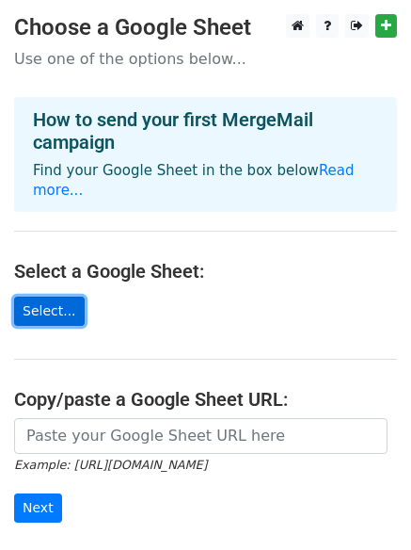
click at [58, 296] on link "Select..." at bounding box center [49, 310] width 71 height 29
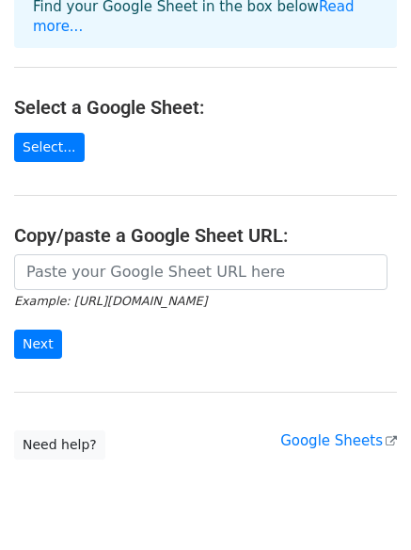
scroll to position [163, 0]
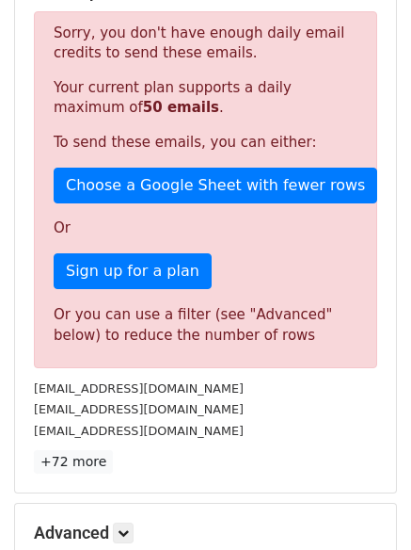
scroll to position [390, 0]
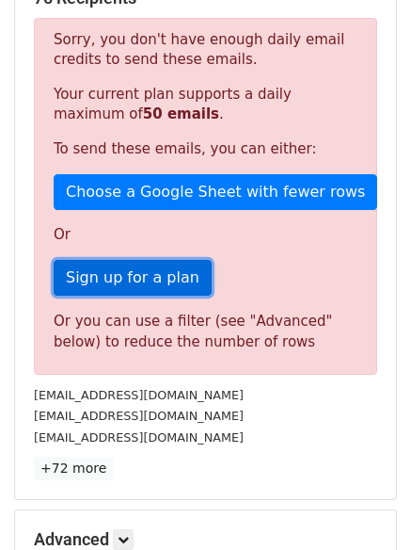
click at [112, 272] on link "Sign up for a plan" at bounding box center [133, 278] width 158 height 36
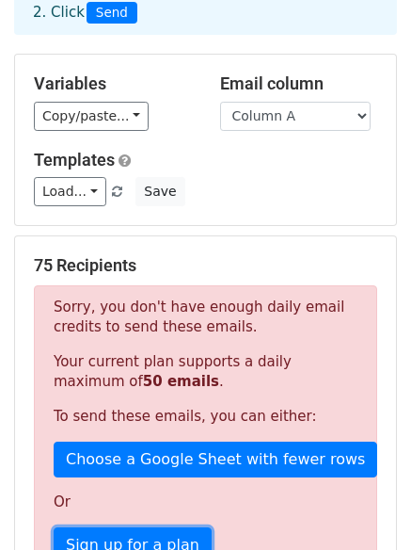
scroll to position [115, 0]
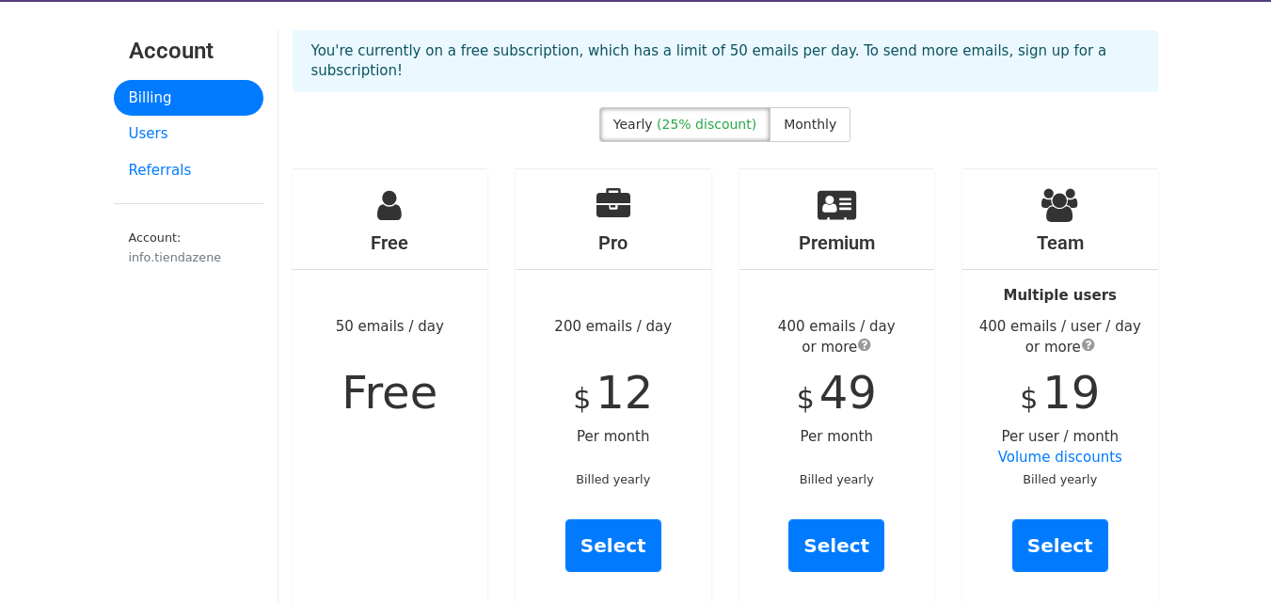
scroll to position [56, 0]
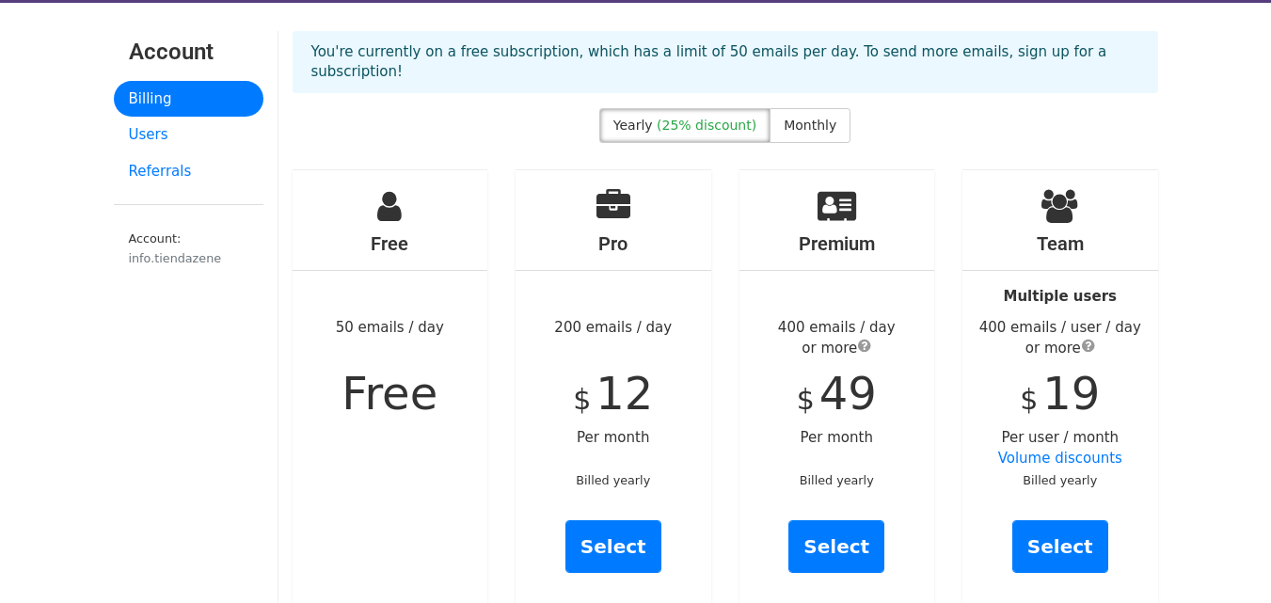
click at [352, 195] on div "Free 50 emails / day Free" at bounding box center [391, 389] width 196 height 439
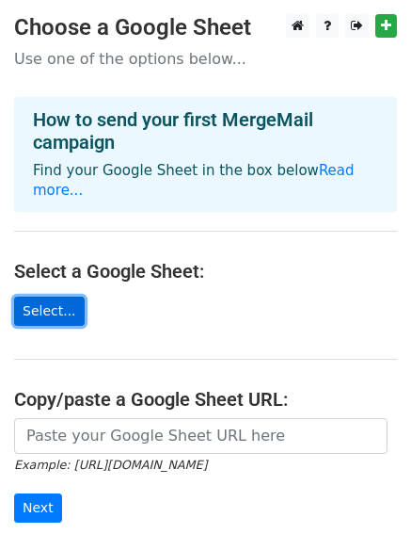
click at [52, 296] on link "Select..." at bounding box center [49, 310] width 71 height 29
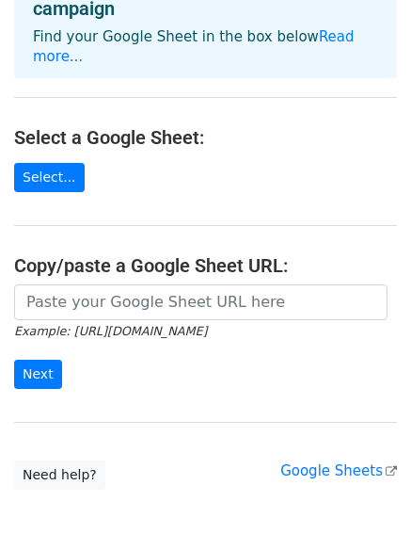
scroll to position [190, 0]
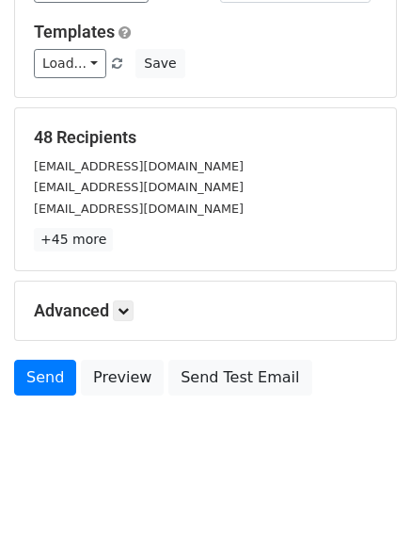
scroll to position [256, 0]
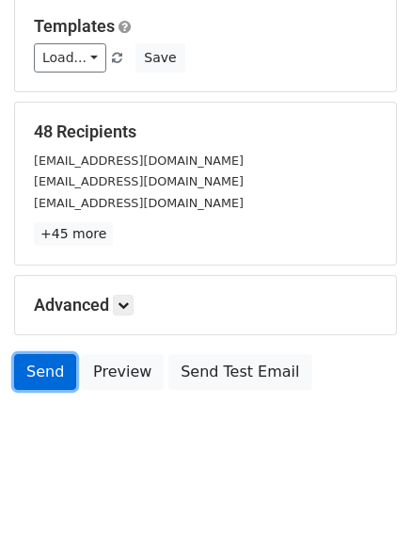
click at [47, 376] on link "Send" at bounding box center [45, 372] width 62 height 36
click at [42, 372] on link "Send" at bounding box center [45, 372] width 62 height 36
click at [35, 367] on link "Send" at bounding box center [45, 372] width 62 height 36
click at [46, 366] on link "Send" at bounding box center [45, 372] width 62 height 36
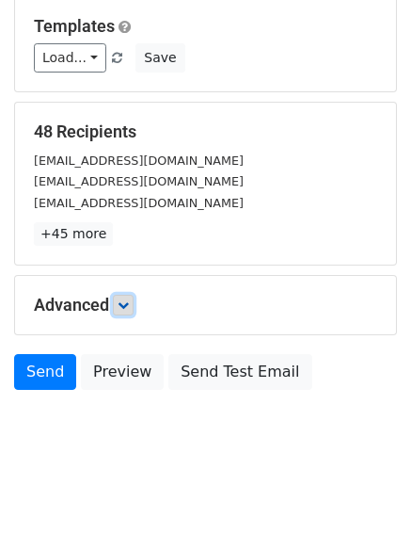
click at [123, 303] on icon at bounding box center [123, 304] width 11 height 11
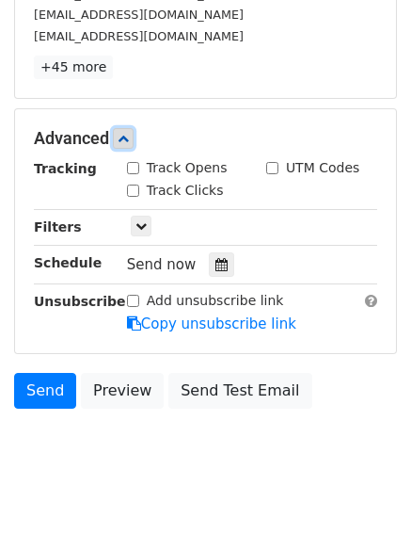
scroll to position [440, 0]
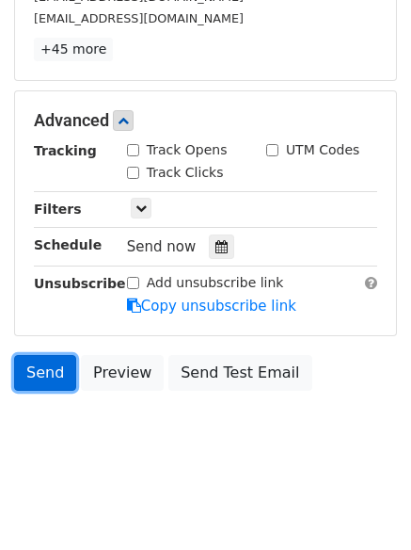
click at [42, 370] on link "Send" at bounding box center [45, 373] width 62 height 36
click at [38, 362] on link "Send" at bounding box center [45, 373] width 62 height 36
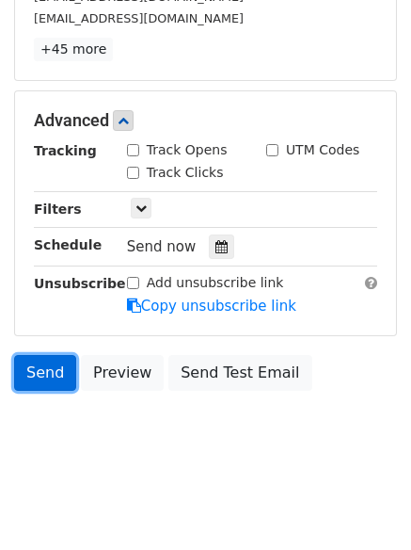
click at [38, 362] on link "Send" at bounding box center [45, 373] width 62 height 36
click at [44, 380] on link "Send" at bounding box center [45, 373] width 62 height 36
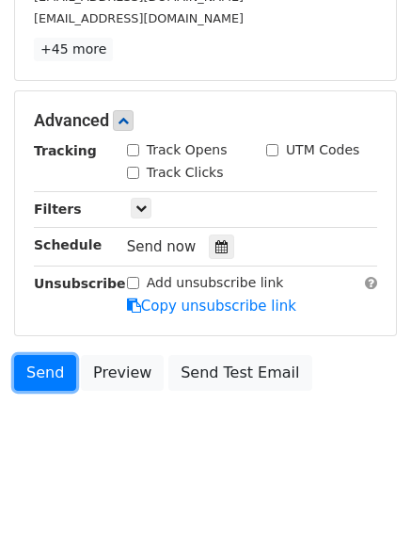
drag, startPoint x: 44, startPoint y: 380, endPoint x: -104, endPoint y: 455, distance: 165.4
click at [0, 455] on html "New Campaign Daily emails left: 50 Google Sheet: email 1. Write your email in G…" at bounding box center [205, 55] width 411 height 991
click at [45, 361] on link "Send" at bounding box center [45, 373] width 62 height 36
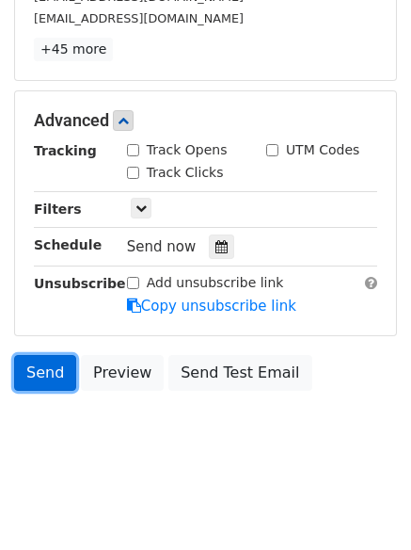
click at [45, 361] on link "Send" at bounding box center [45, 373] width 62 height 36
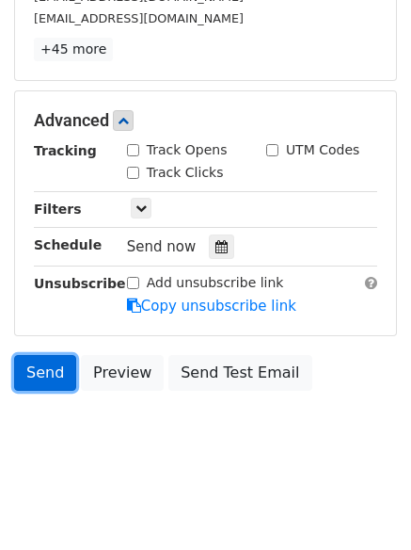
click at [45, 361] on link "Send" at bounding box center [45, 373] width 62 height 36
